Goal: Transaction & Acquisition: Obtain resource

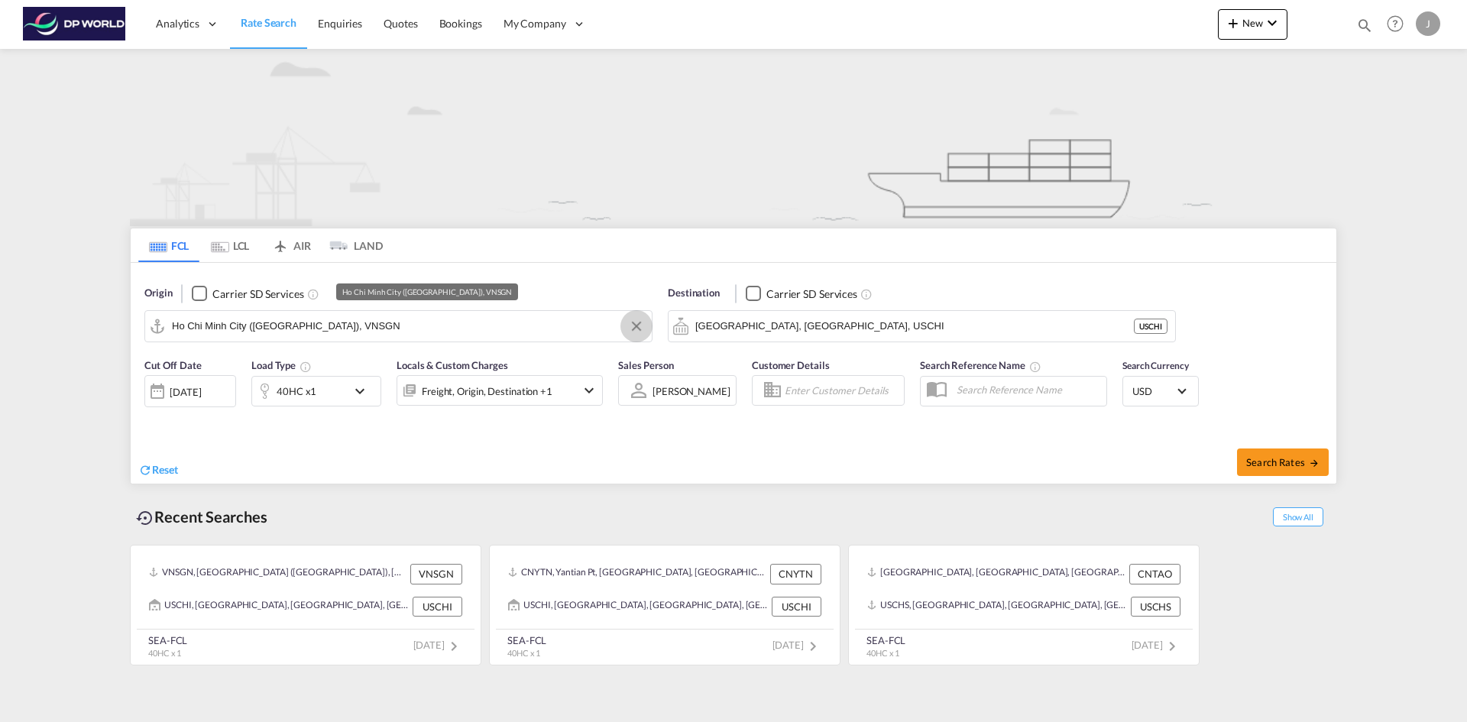
click at [636, 325] on button "Clear Input" at bounding box center [636, 326] width 23 height 23
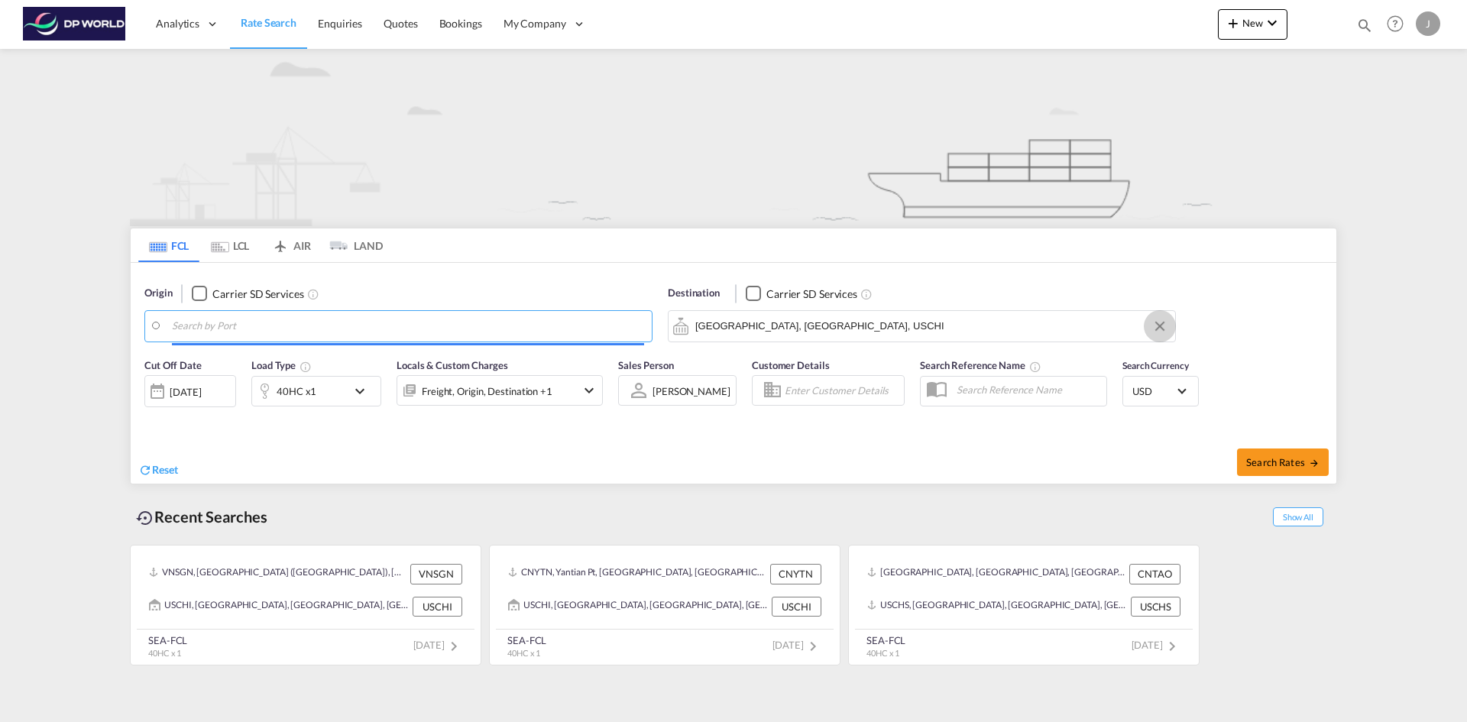
click at [1156, 330] on button "Clear Input" at bounding box center [1159, 326] width 23 height 23
click at [341, 313] on md-autocomplete "Ho Chi Minh City (Saigon), VNSGN" at bounding box center [408, 326] width 472 height 26
click at [312, 333] on input "Search by Port" at bounding box center [408, 326] width 472 height 23
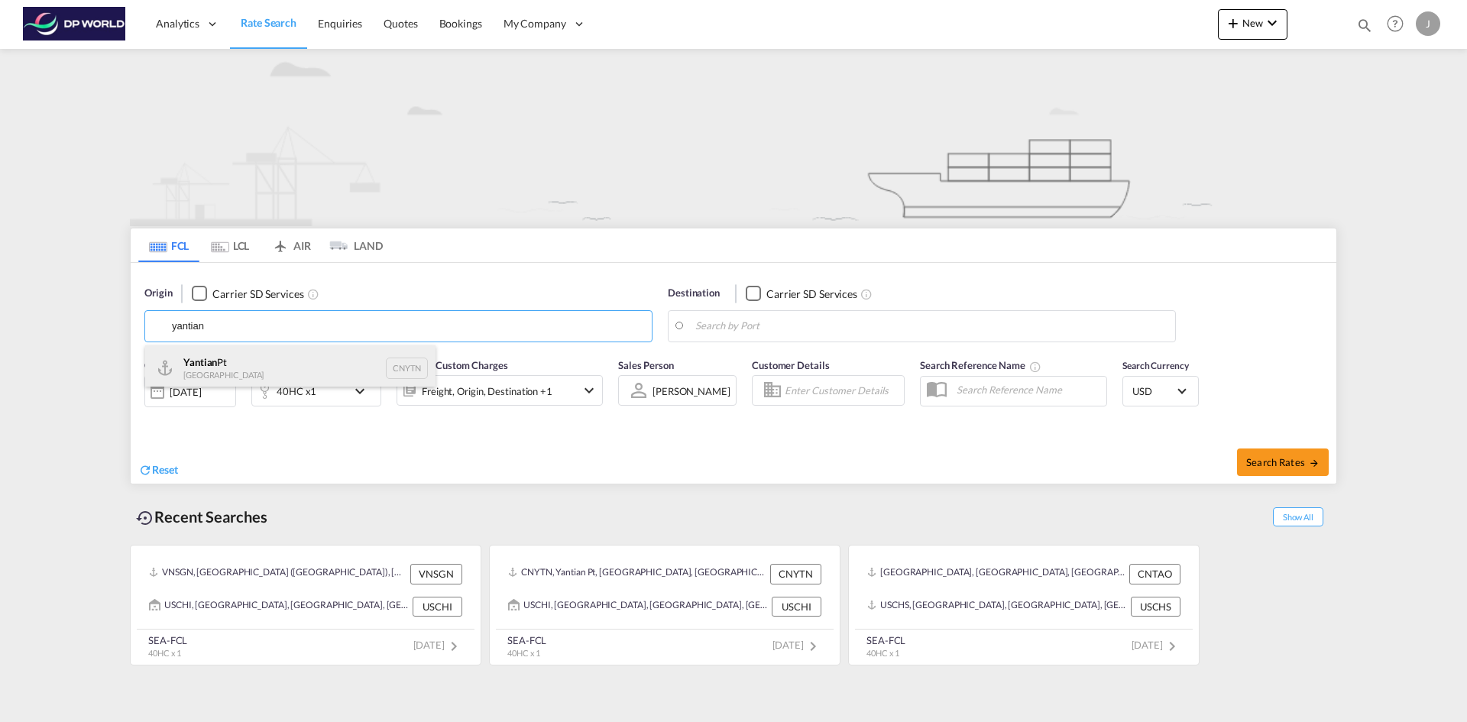
click at [267, 368] on div "Yantian Pt China CNYTN" at bounding box center [290, 368] width 290 height 46
type input "Yantian Pt, CNYTN"
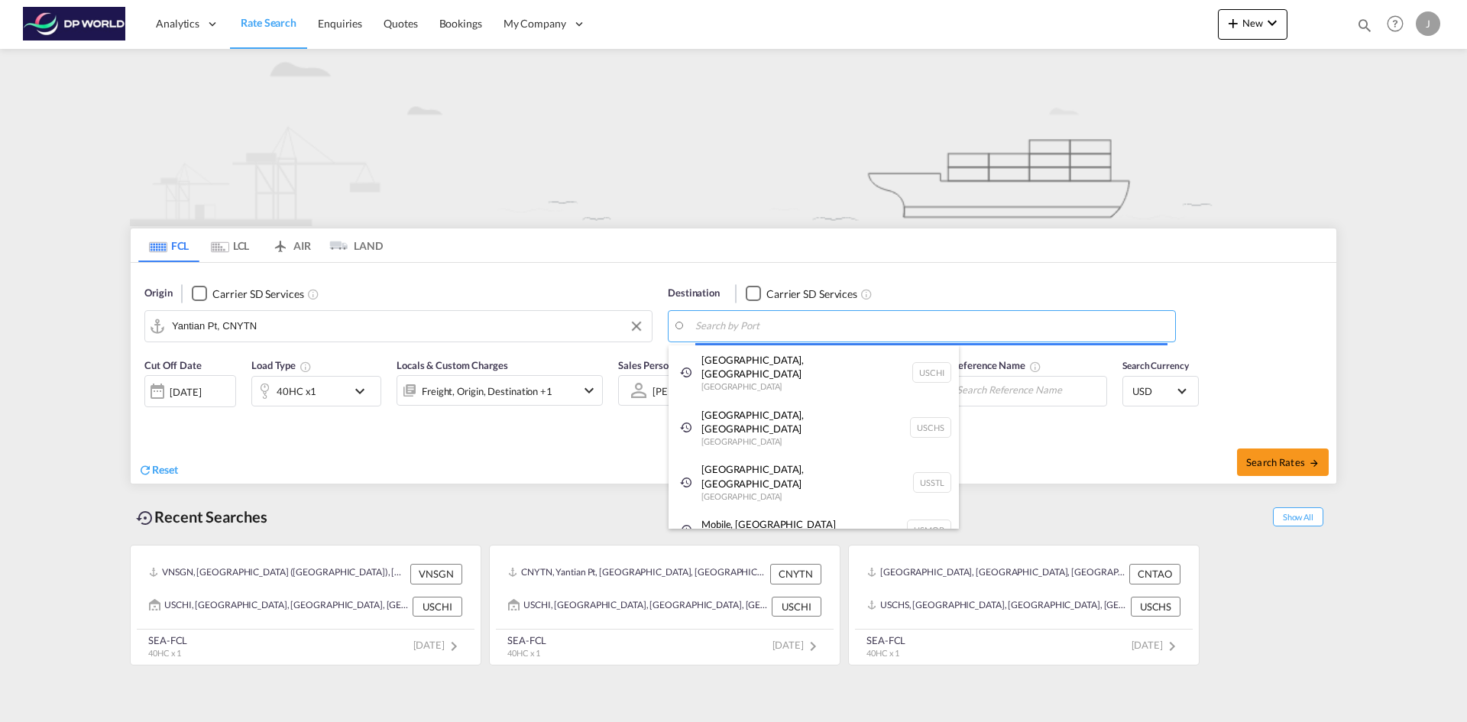
click at [749, 331] on body "Analytics Reports Dashboard Rate Search Enquiries Quotes Bookings" at bounding box center [733, 361] width 1467 height 722
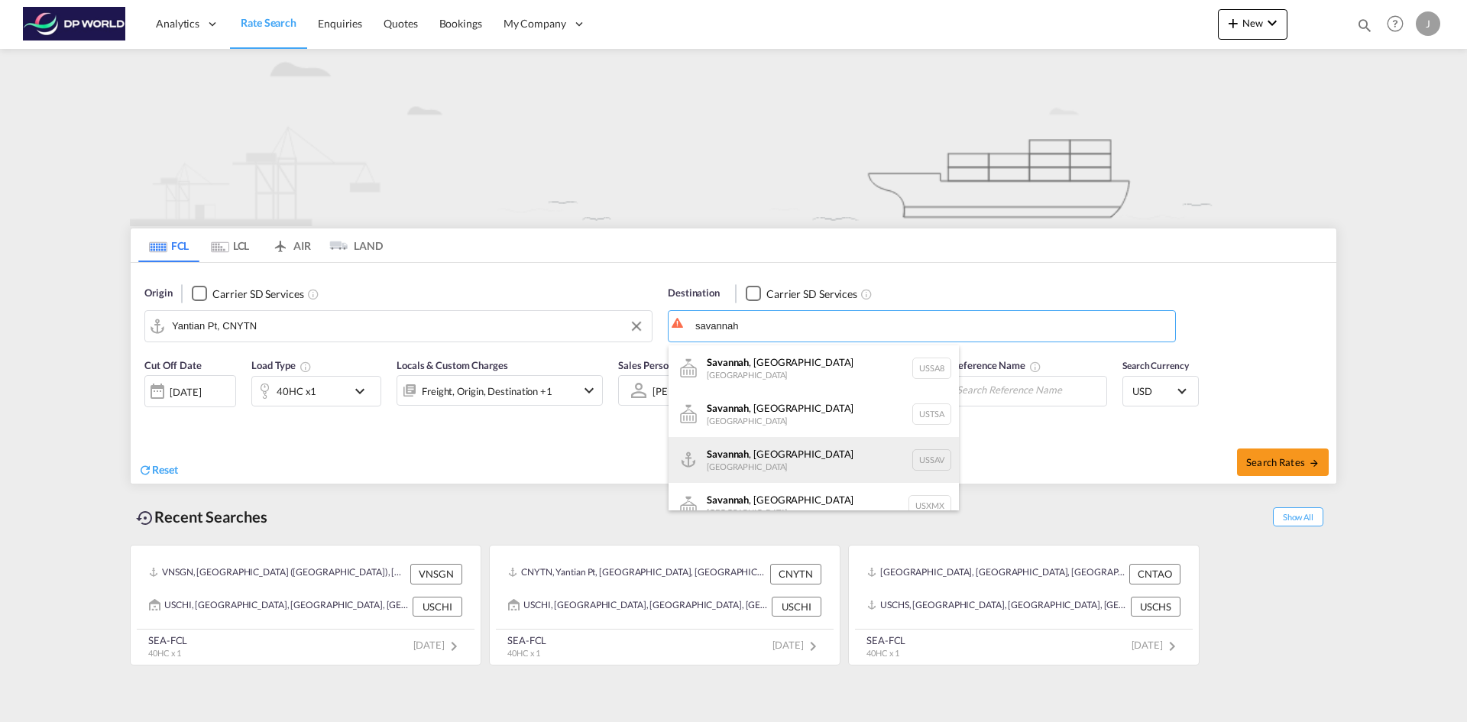
click at [814, 461] on div "[GEOGRAPHIC_DATA] , [GEOGRAPHIC_DATA] [GEOGRAPHIC_DATA] USSAV" at bounding box center [813, 460] width 290 height 46
type input "[GEOGRAPHIC_DATA], [GEOGRAPHIC_DATA], USSAV"
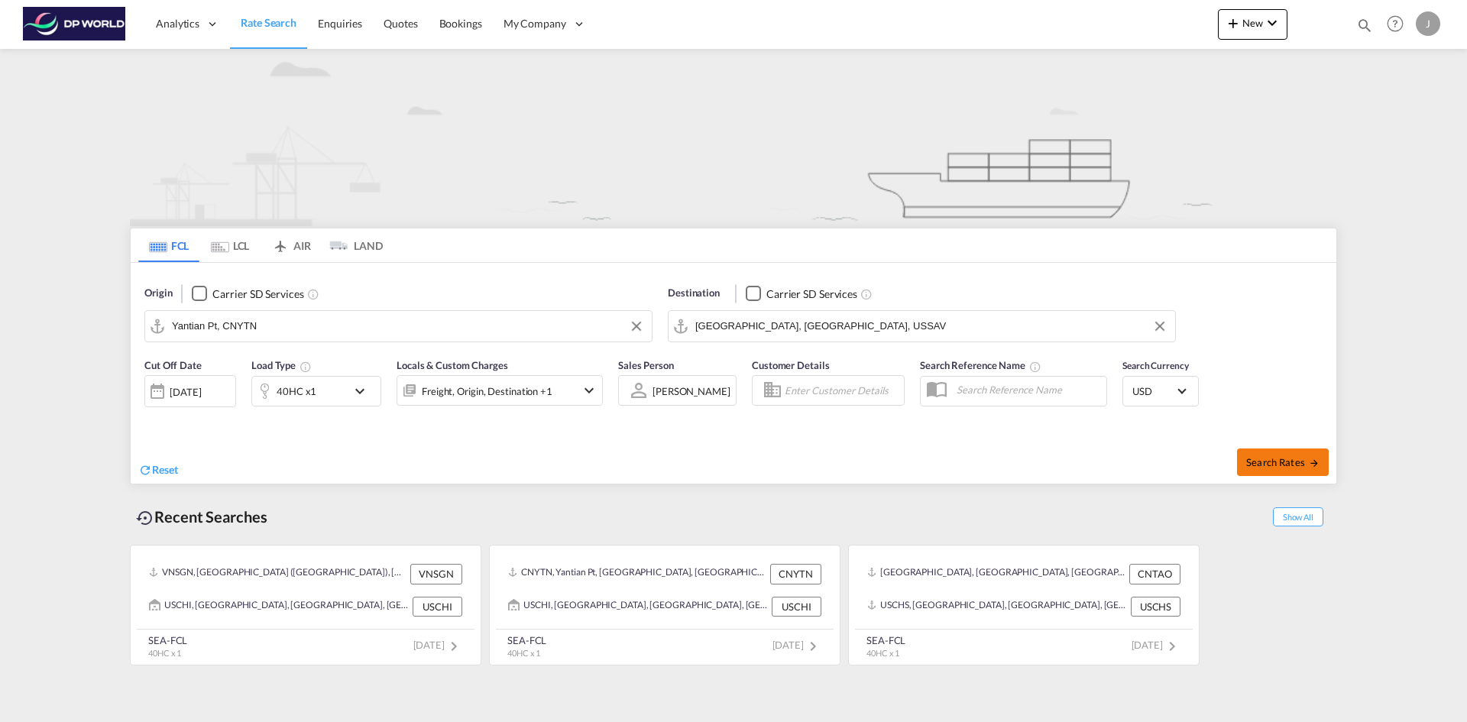
click at [1274, 460] on span "Search Rates" at bounding box center [1282, 462] width 73 height 12
type input "CNYTN to USSAV / [DATE]"
